Goal: Task Accomplishment & Management: Manage account settings

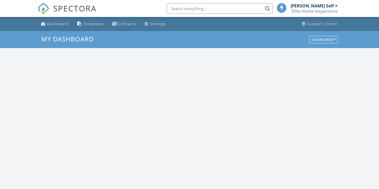
scroll to position [482, 380]
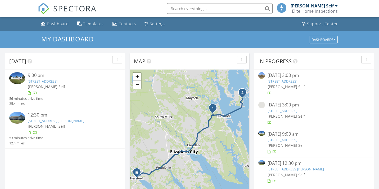
click at [38, 82] on link "626 Poyners Rd, Moyock, NC 27958" at bounding box center [43, 81] width 30 height 5
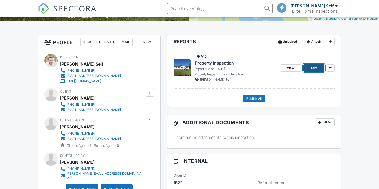
click at [311, 68] on span "Edit" at bounding box center [314, 67] width 6 height 5
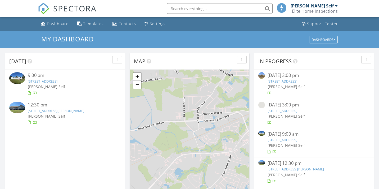
scroll to position [482, 380]
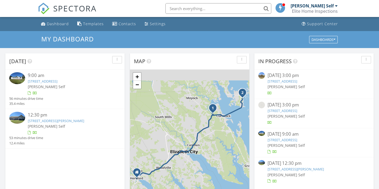
click at [57, 120] on link "[STREET_ADDRESS][PERSON_NAME]" at bounding box center [56, 120] width 56 height 5
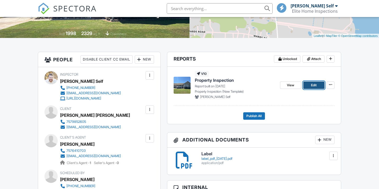
click at [315, 86] on span "Edit" at bounding box center [314, 84] width 6 height 5
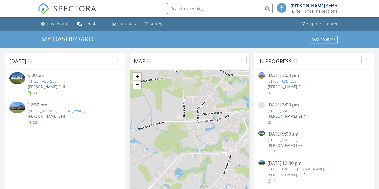
scroll to position [482, 380]
